Goal: Task Accomplishment & Management: Use online tool/utility

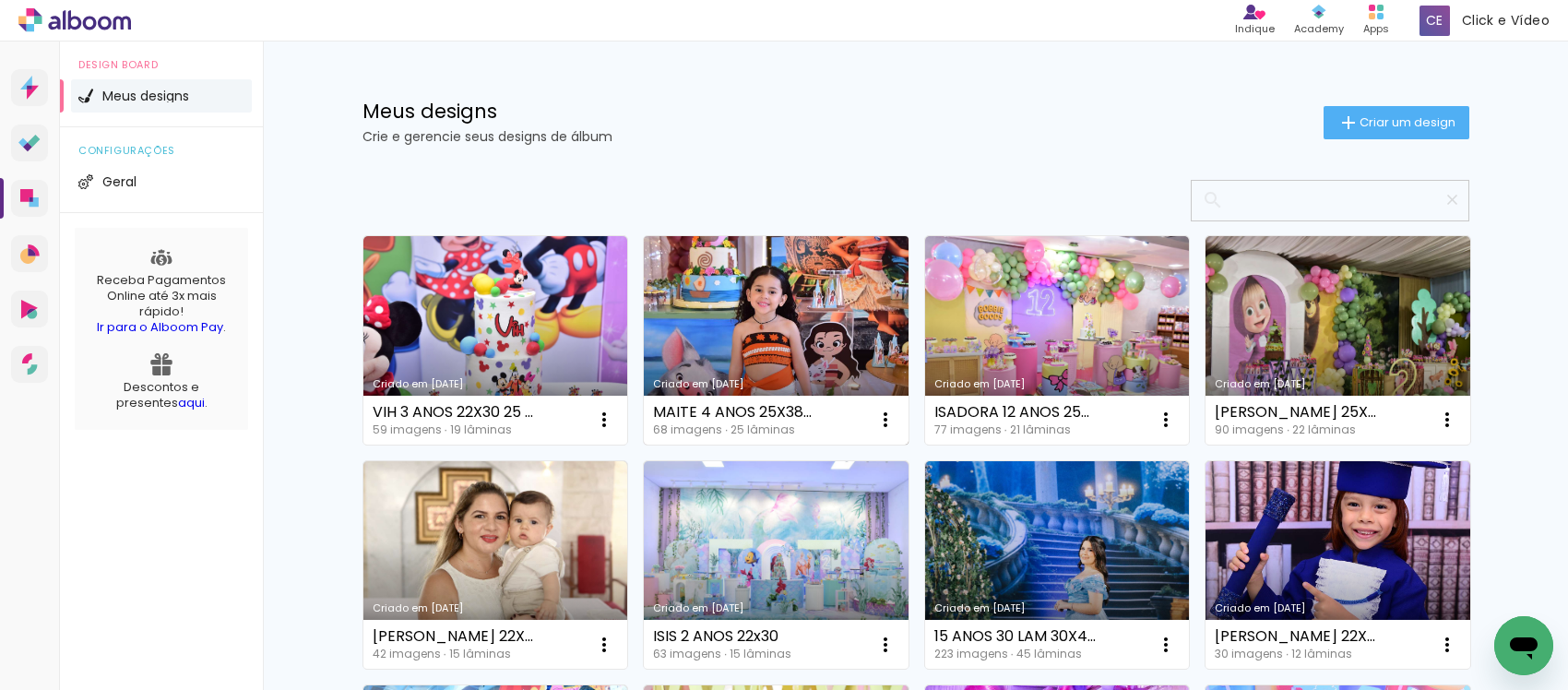
click at [816, 333] on link "Criado em [DATE]" at bounding box center [776, 340] width 264 height 209
